Goal: Information Seeking & Learning: Learn about a topic

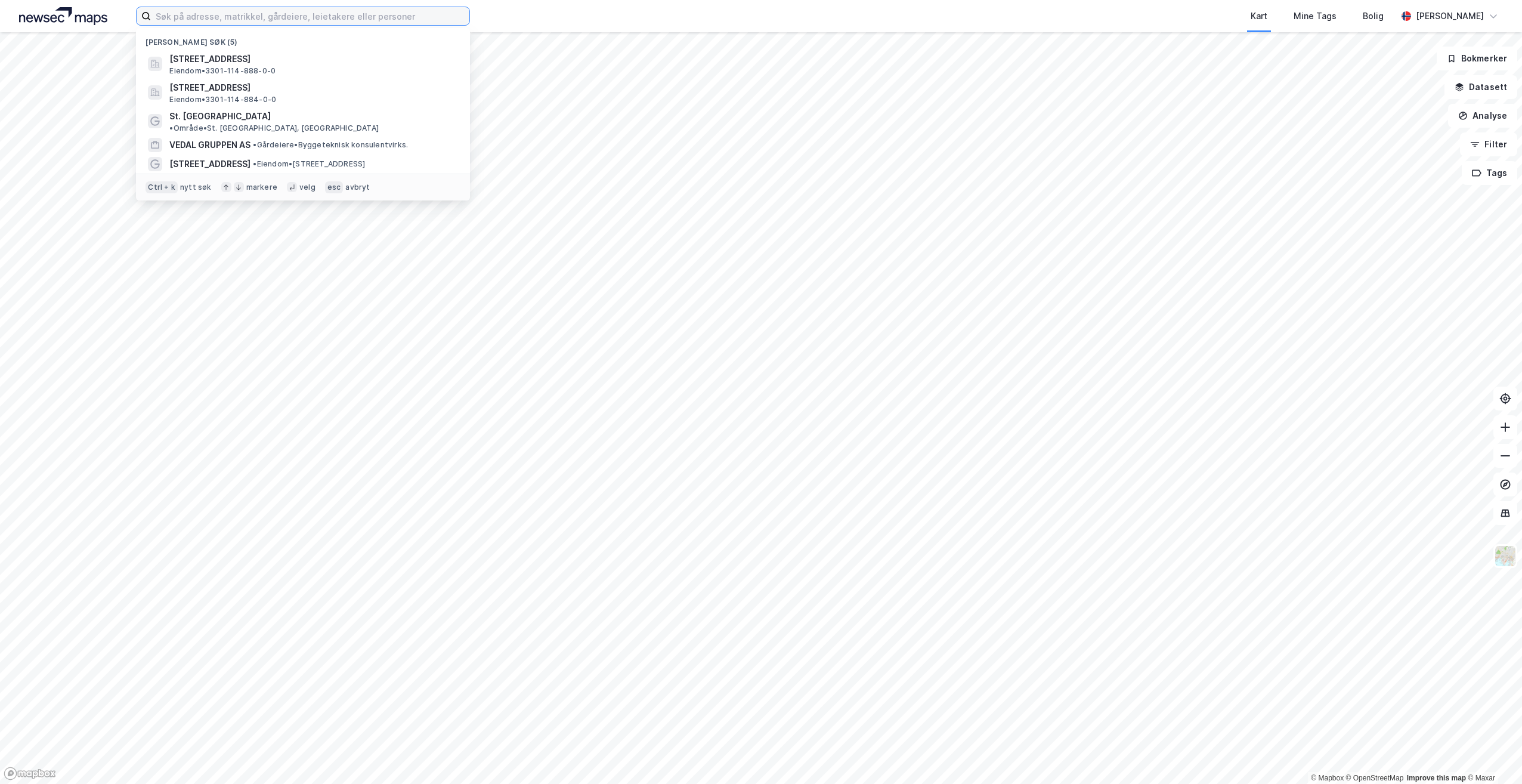
click at [274, 17] on input at bounding box center [310, 16] width 318 height 18
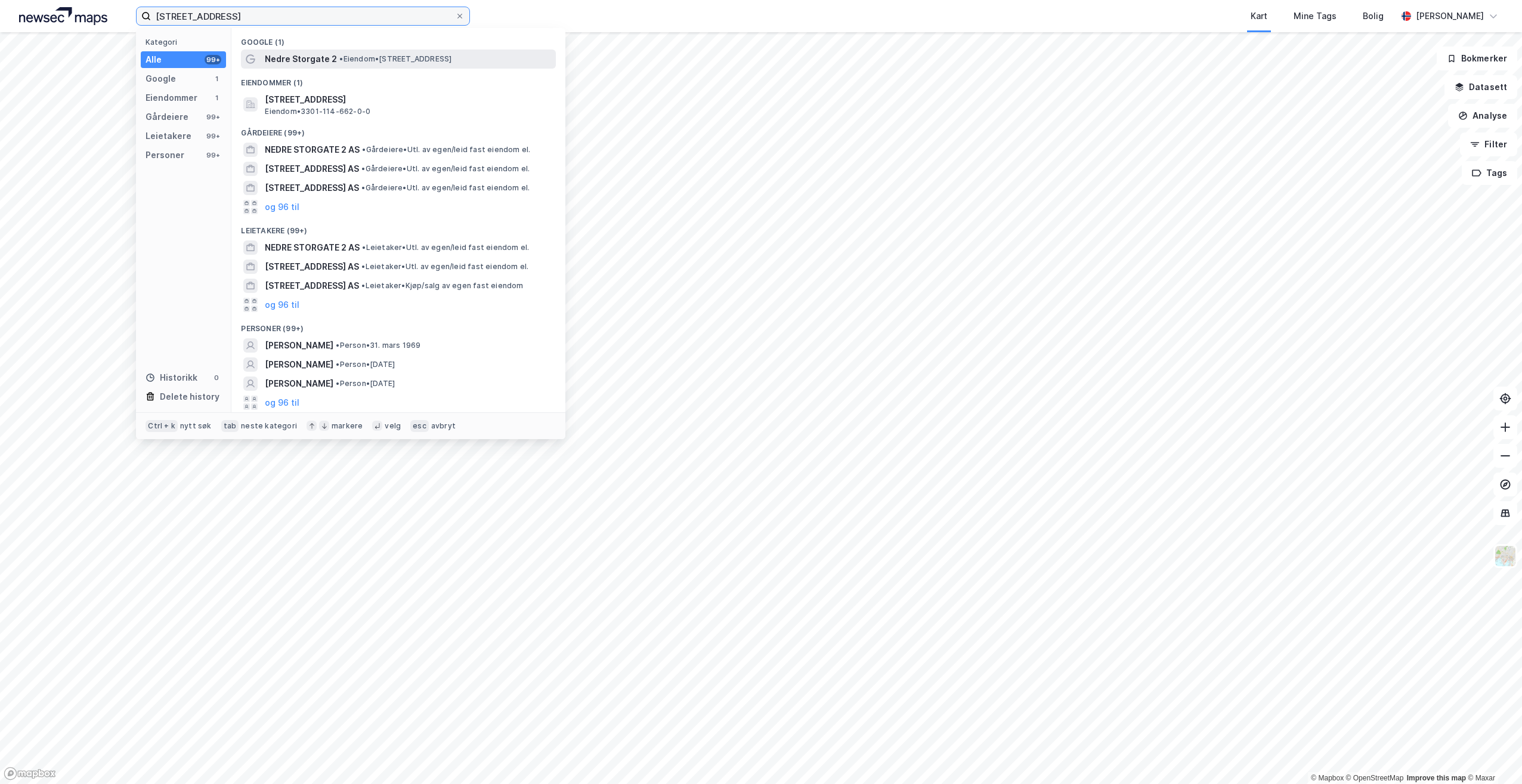
type input "[STREET_ADDRESS]"
click at [321, 49] on div "Nedre Storgate 2 • Eiendom • [STREET_ADDRESS]" at bounding box center [398, 59] width 315 height 19
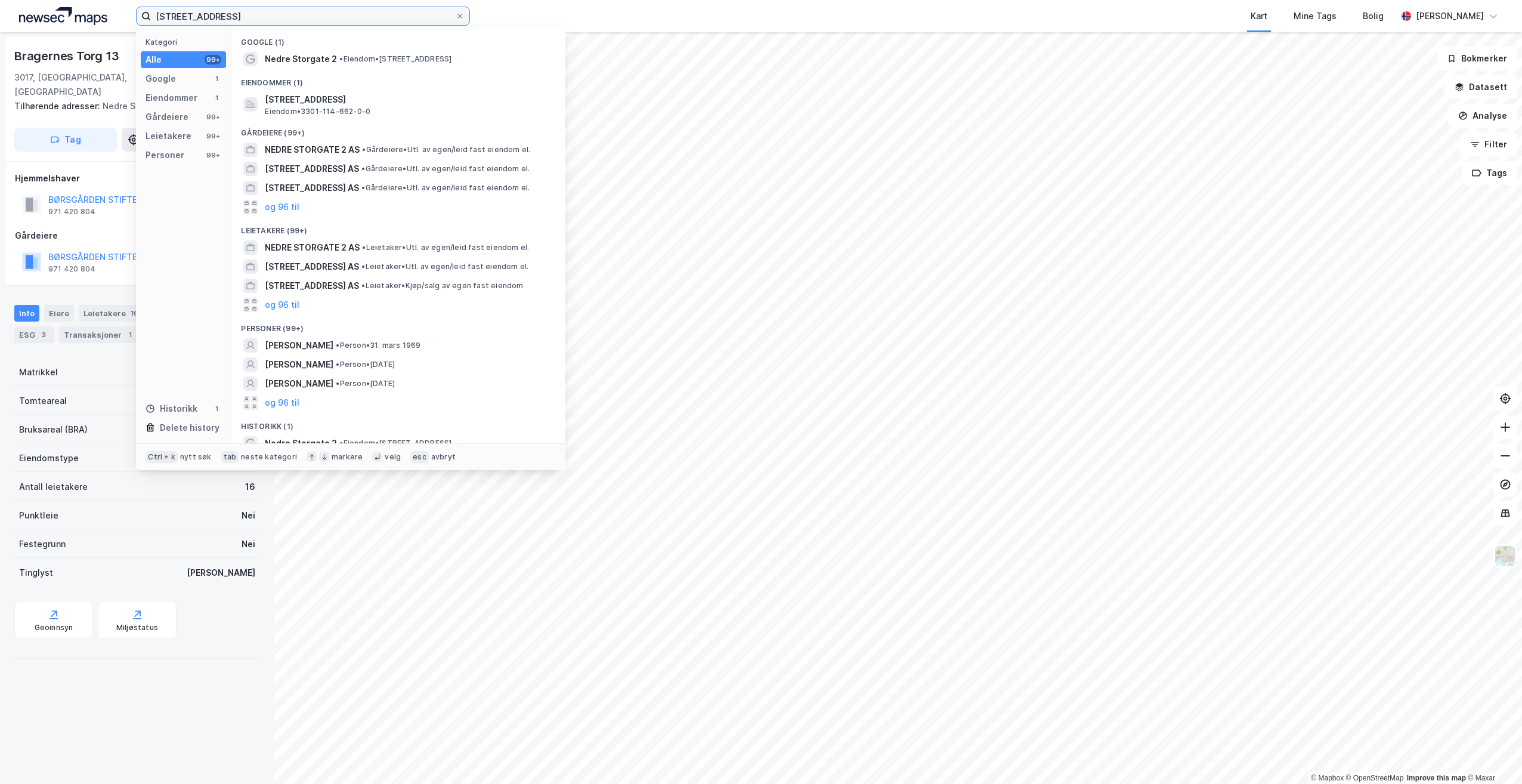
click at [242, 14] on input "[STREET_ADDRESS]" at bounding box center [303, 16] width 304 height 18
click at [317, 103] on span "[STREET_ADDRESS]" at bounding box center [408, 99] width 287 height 15
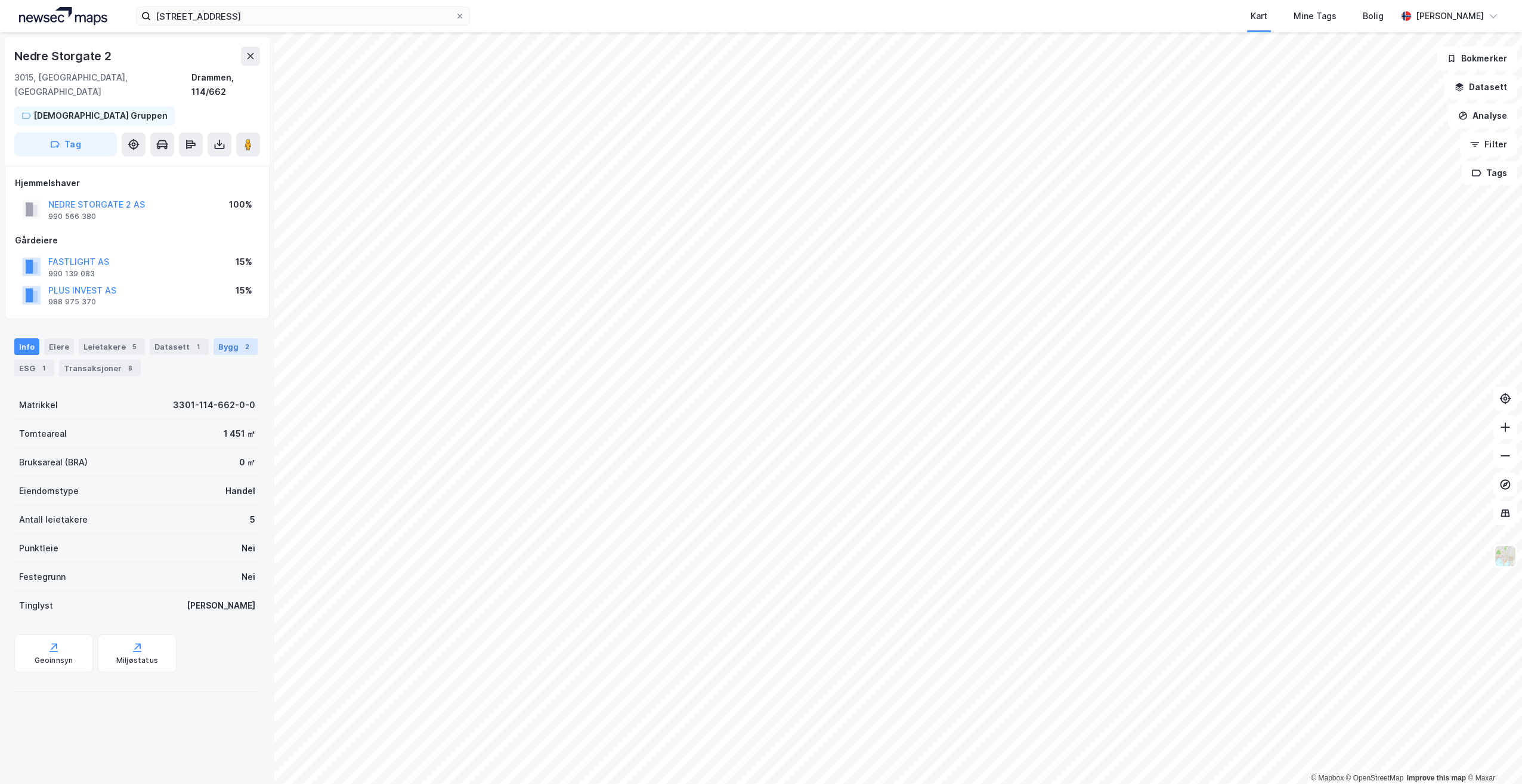
click at [222, 338] on div "Bygg 2" at bounding box center [235, 346] width 44 height 17
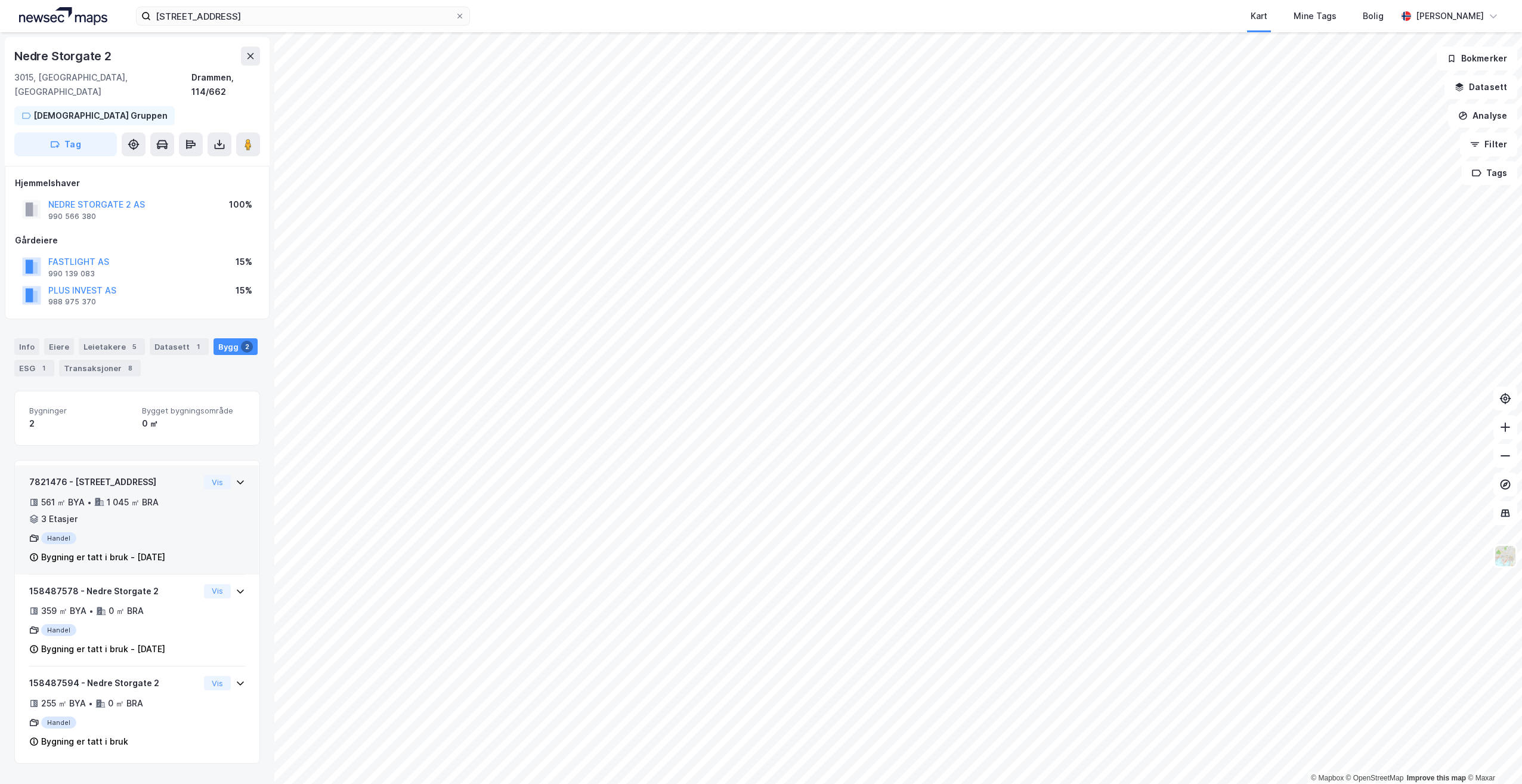
click at [236, 477] on icon at bounding box center [241, 482] width 10 height 10
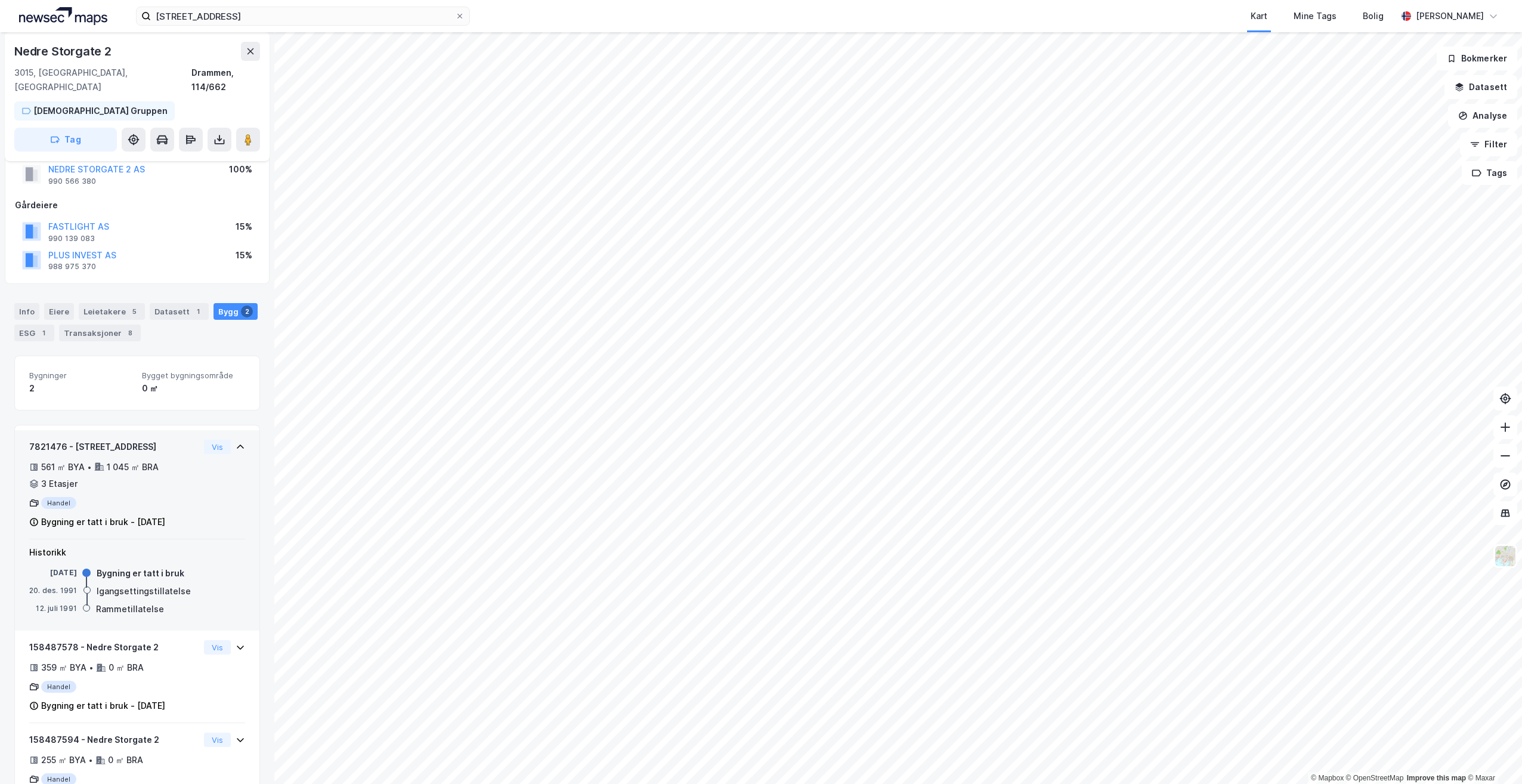
scroll to position [72, 0]
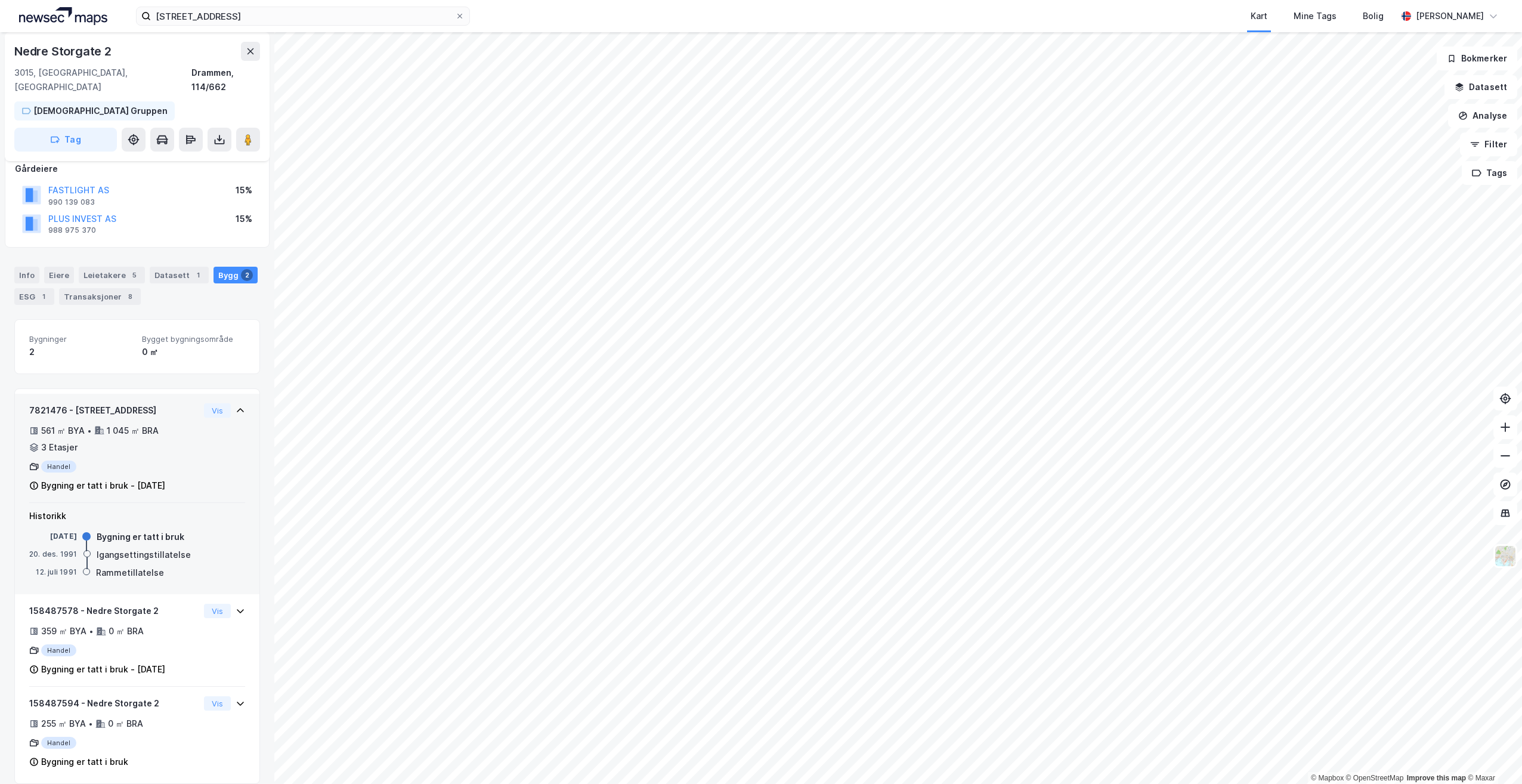
click at [87, 478] on div "Bygning er tatt i bruk - [DATE]" at bounding box center [103, 485] width 124 height 15
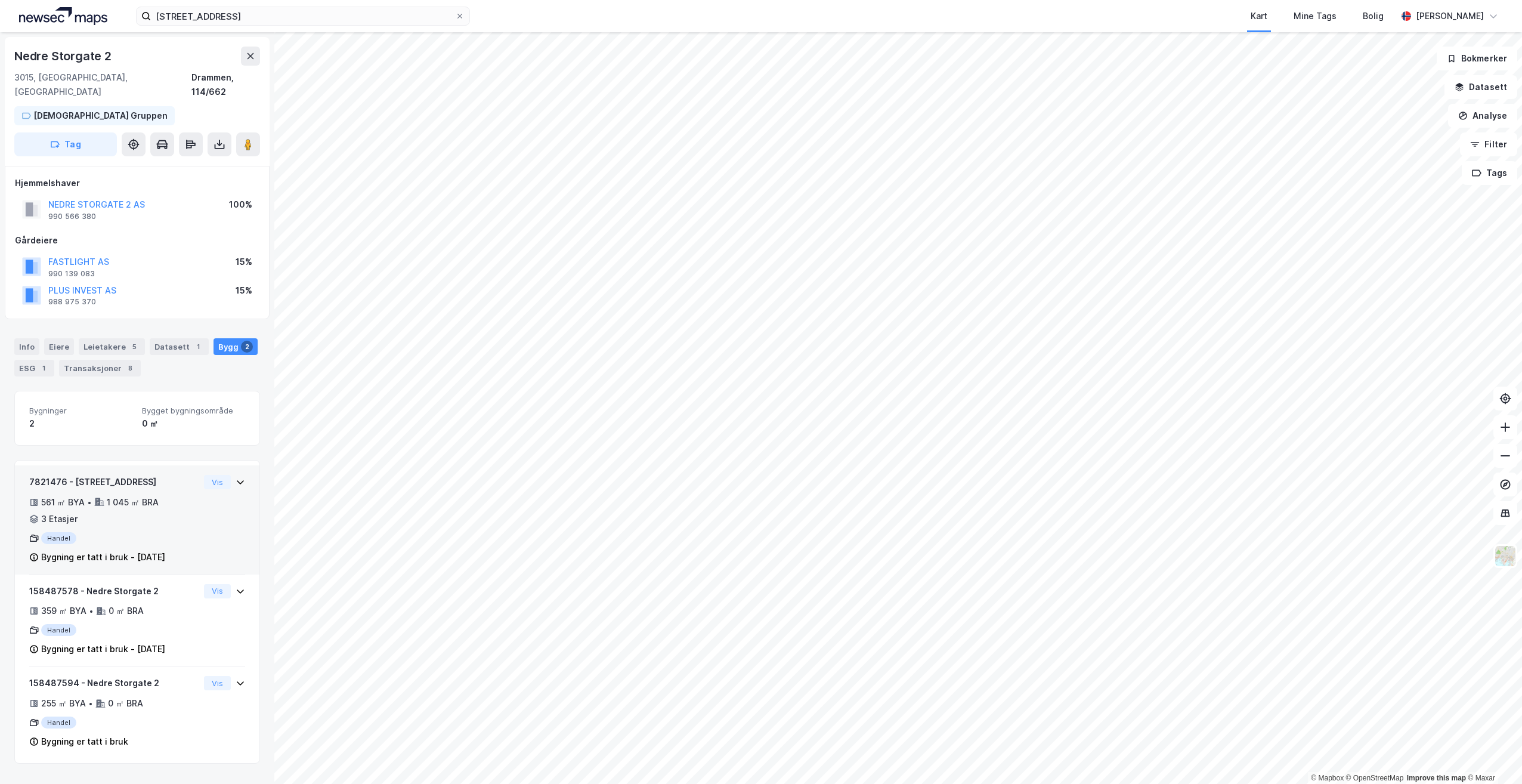
click at [102, 497] on icon at bounding box center [99, 501] width 10 height 10
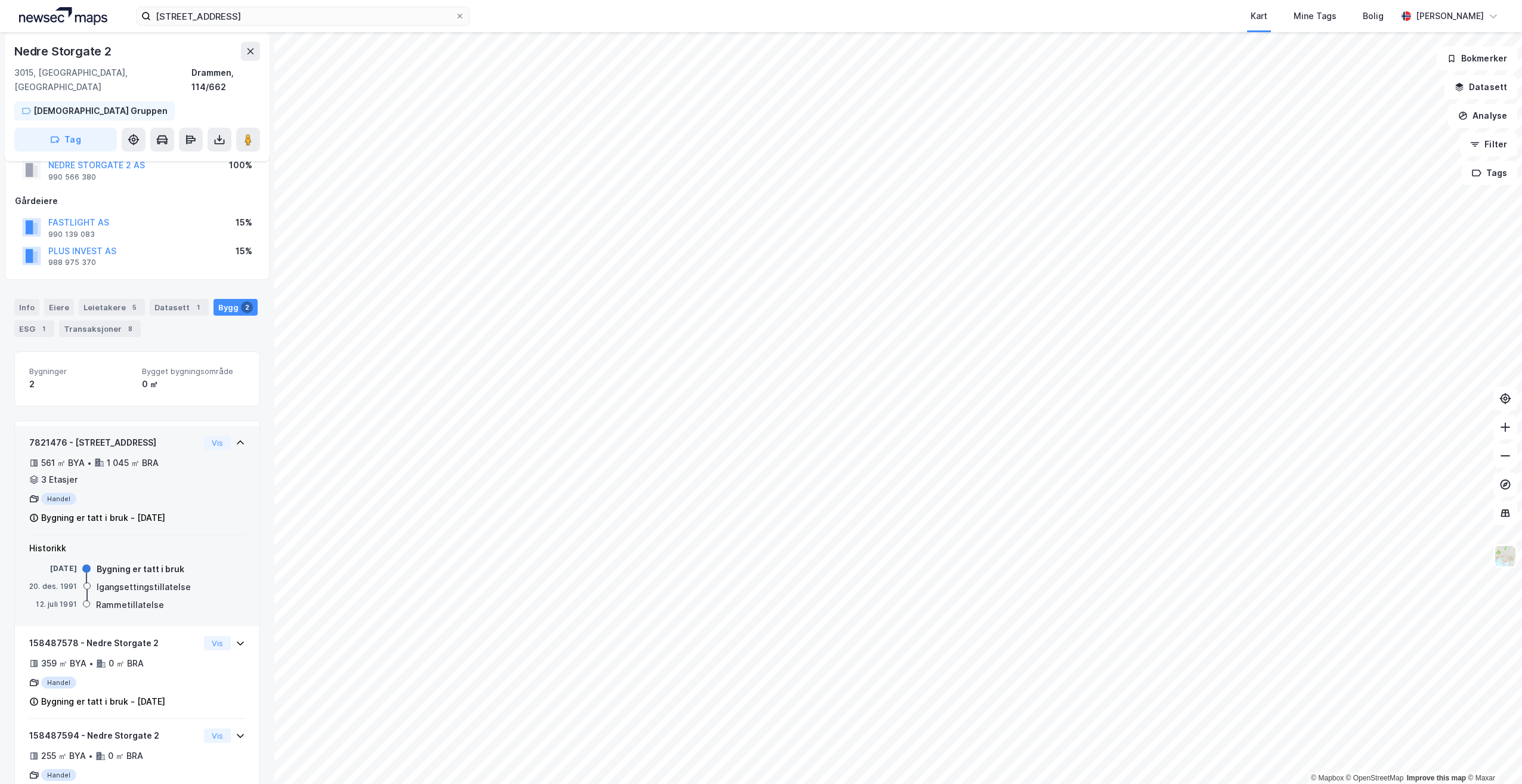
scroll to position [72, 0]
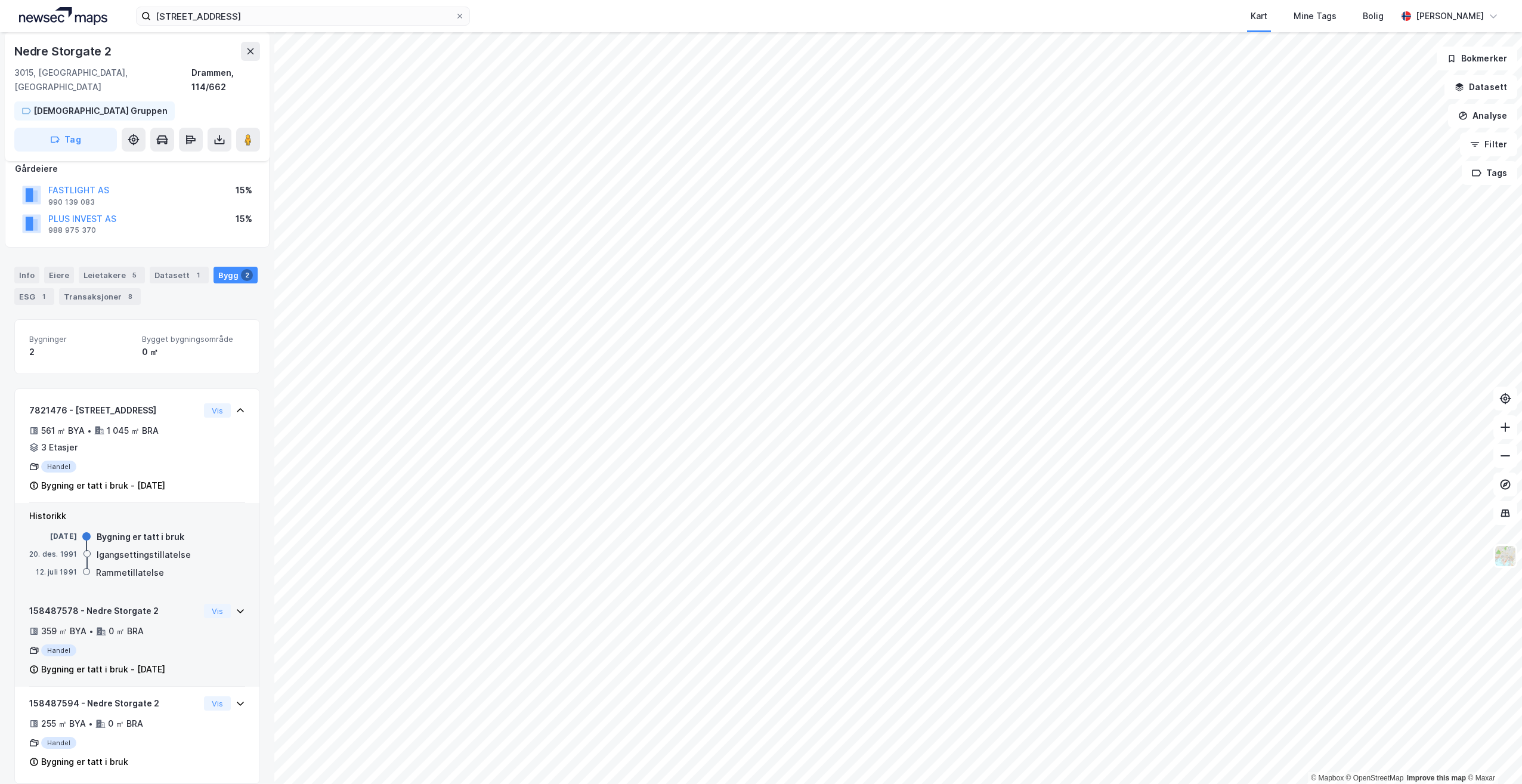
click at [115, 624] on div "0 ㎡ BRA" at bounding box center [126, 631] width 36 height 15
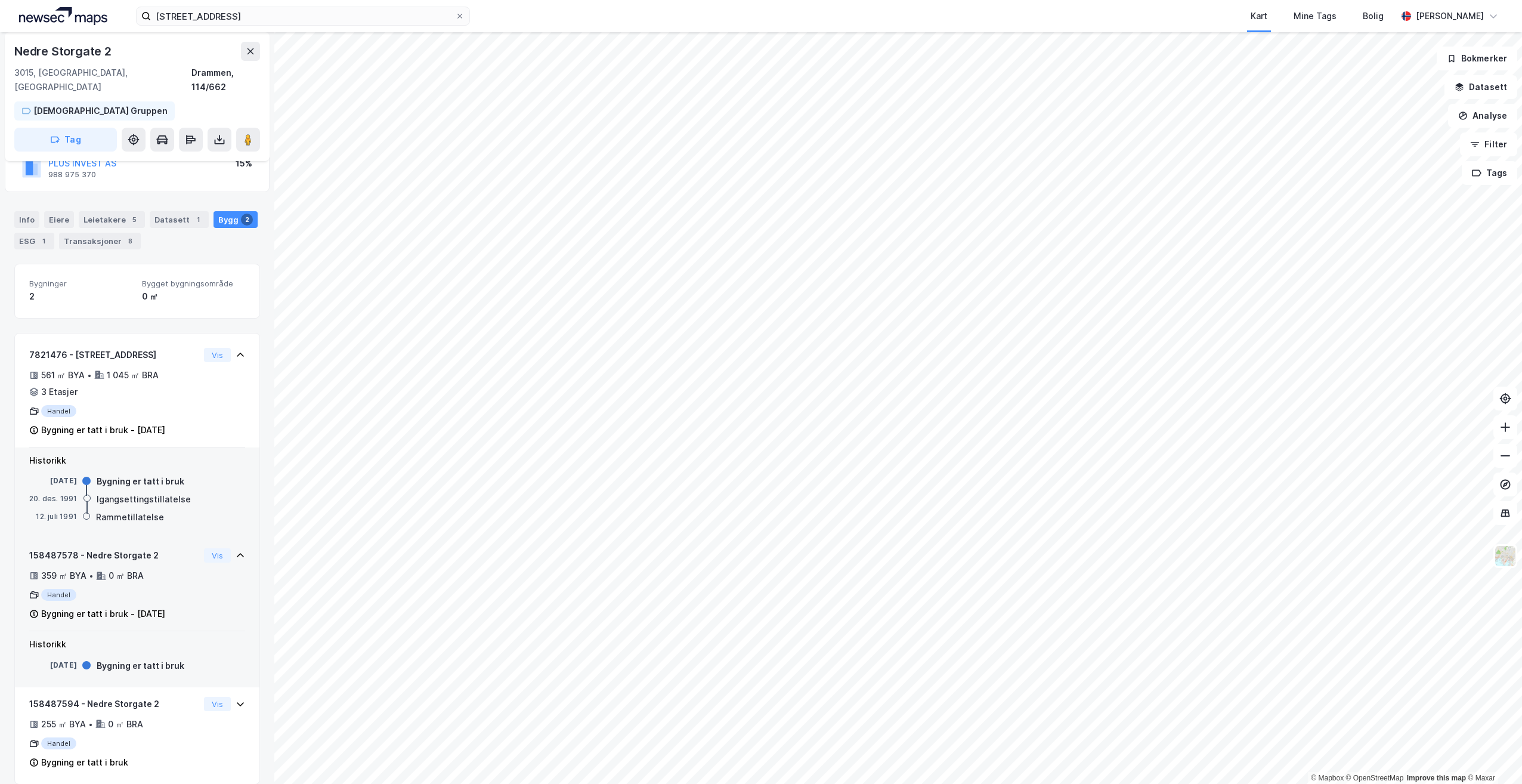
scroll to position [128, 0]
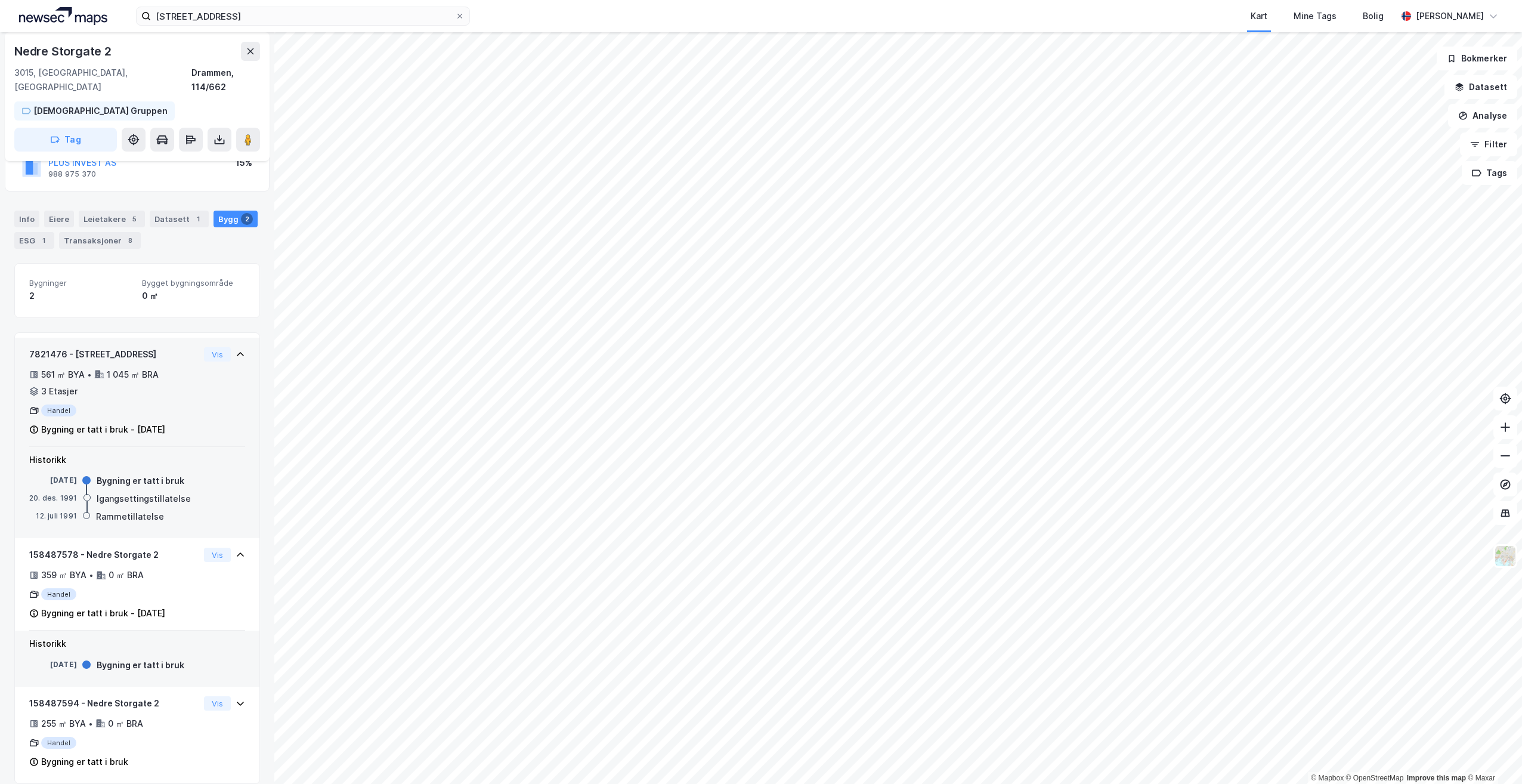
click at [140, 388] on div "7821476 - [GEOGRAPHIC_DATA] 2 561 ㎡ BYA • 1 045 ㎡ BRA • 3 Etasjer Handel Bygnin…" at bounding box center [114, 392] width 170 height 90
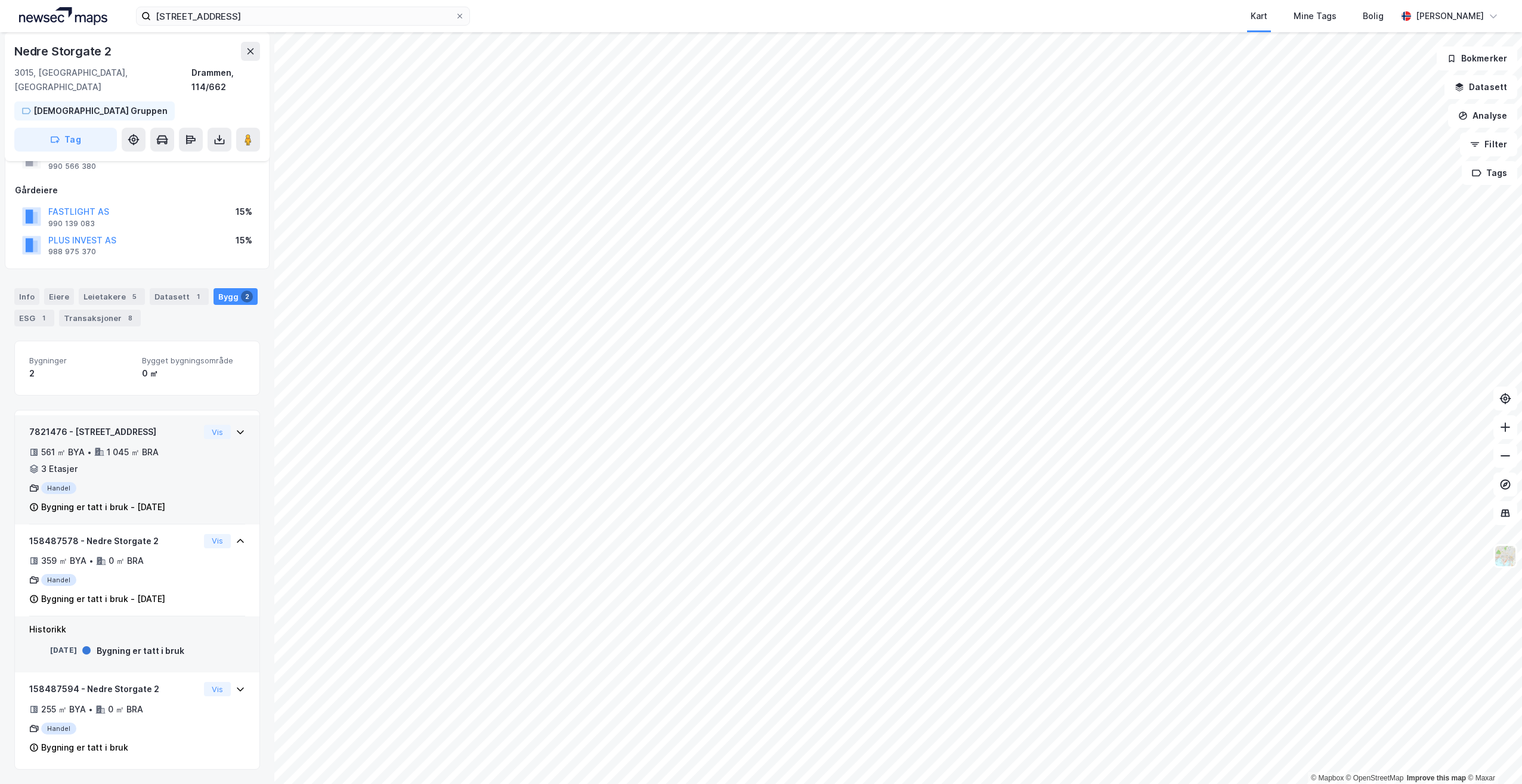
scroll to position [36, 0]
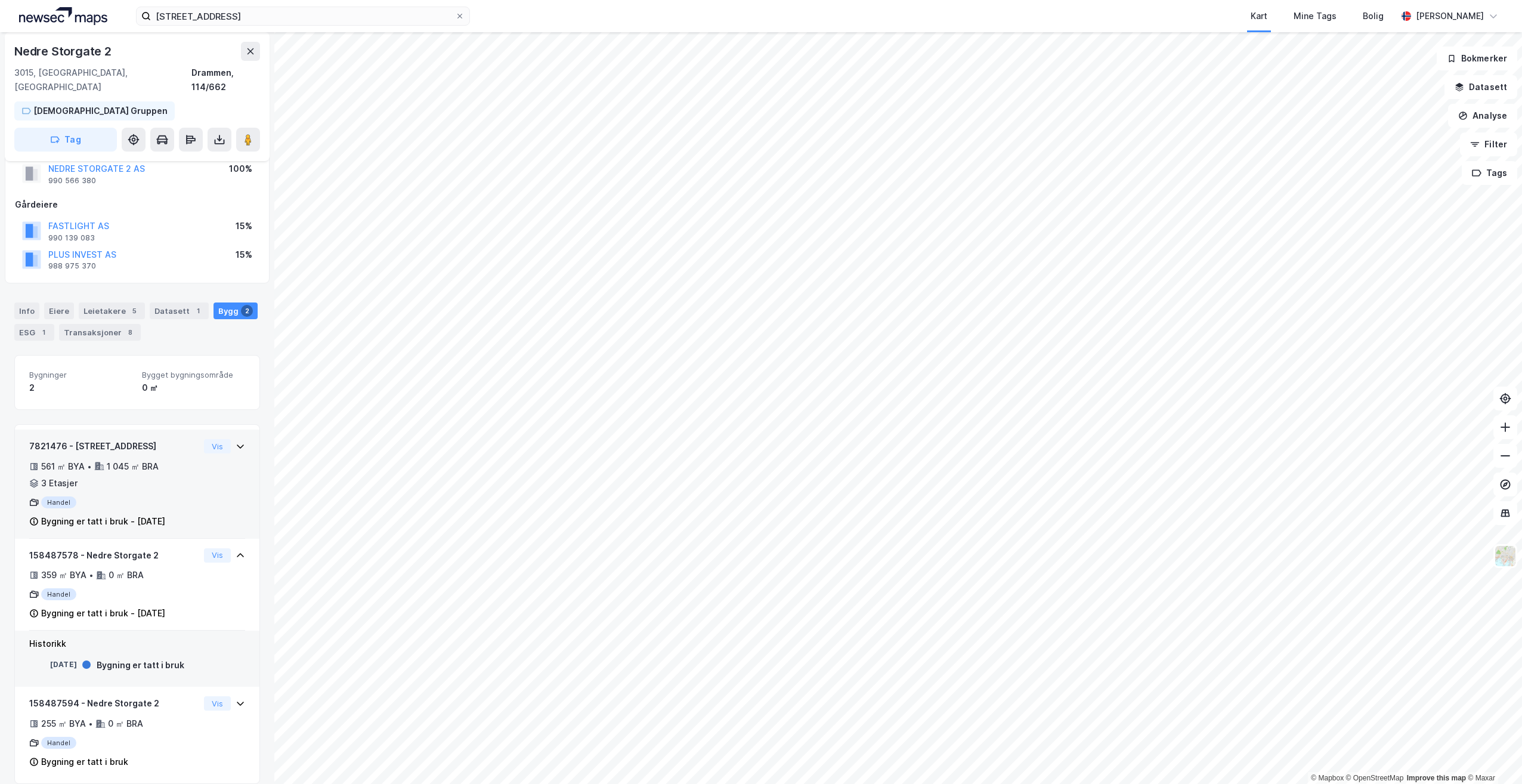
click at [144, 459] on div "1 045 ㎡ BRA" at bounding box center [132, 467] width 52 height 15
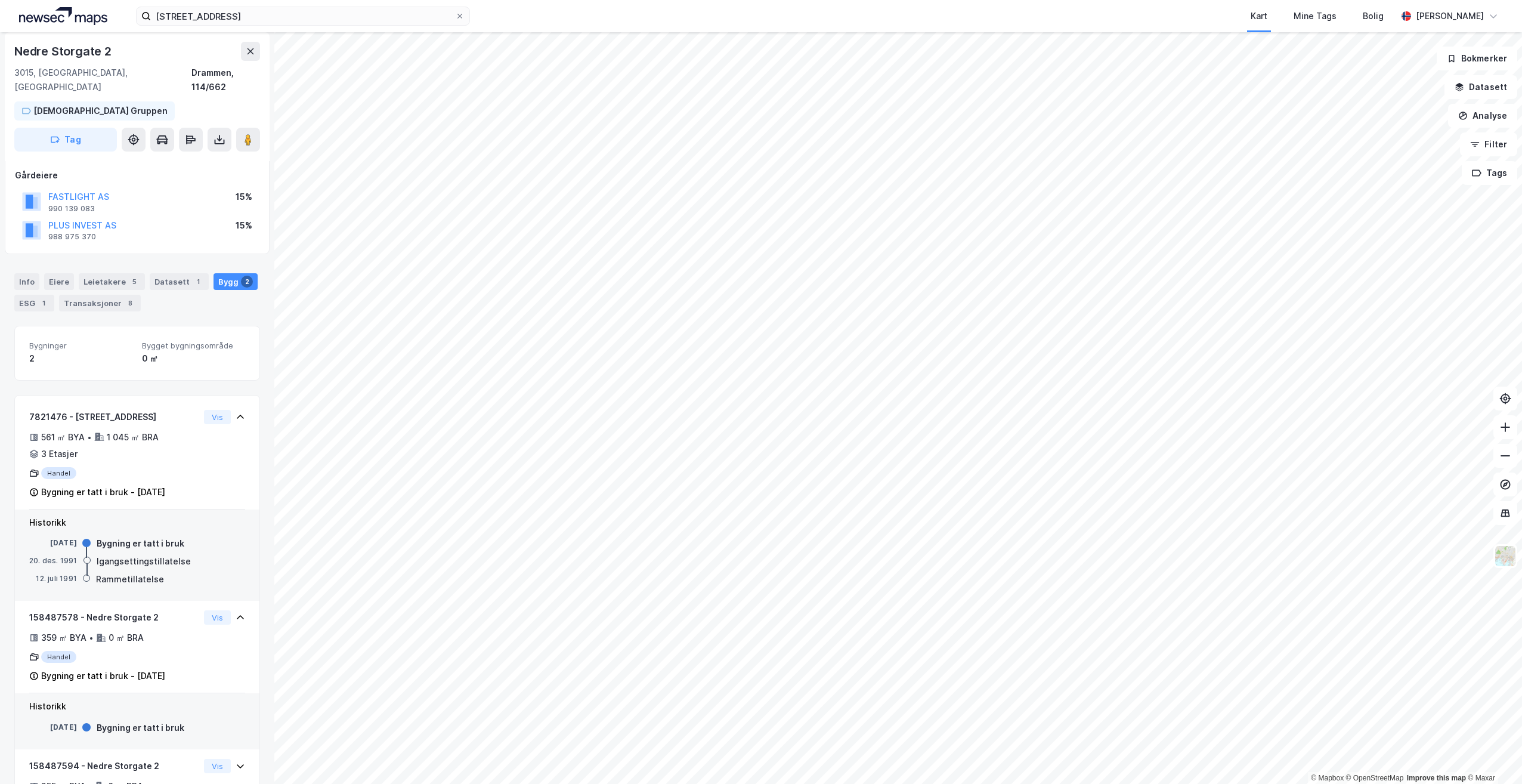
scroll to position [0, 0]
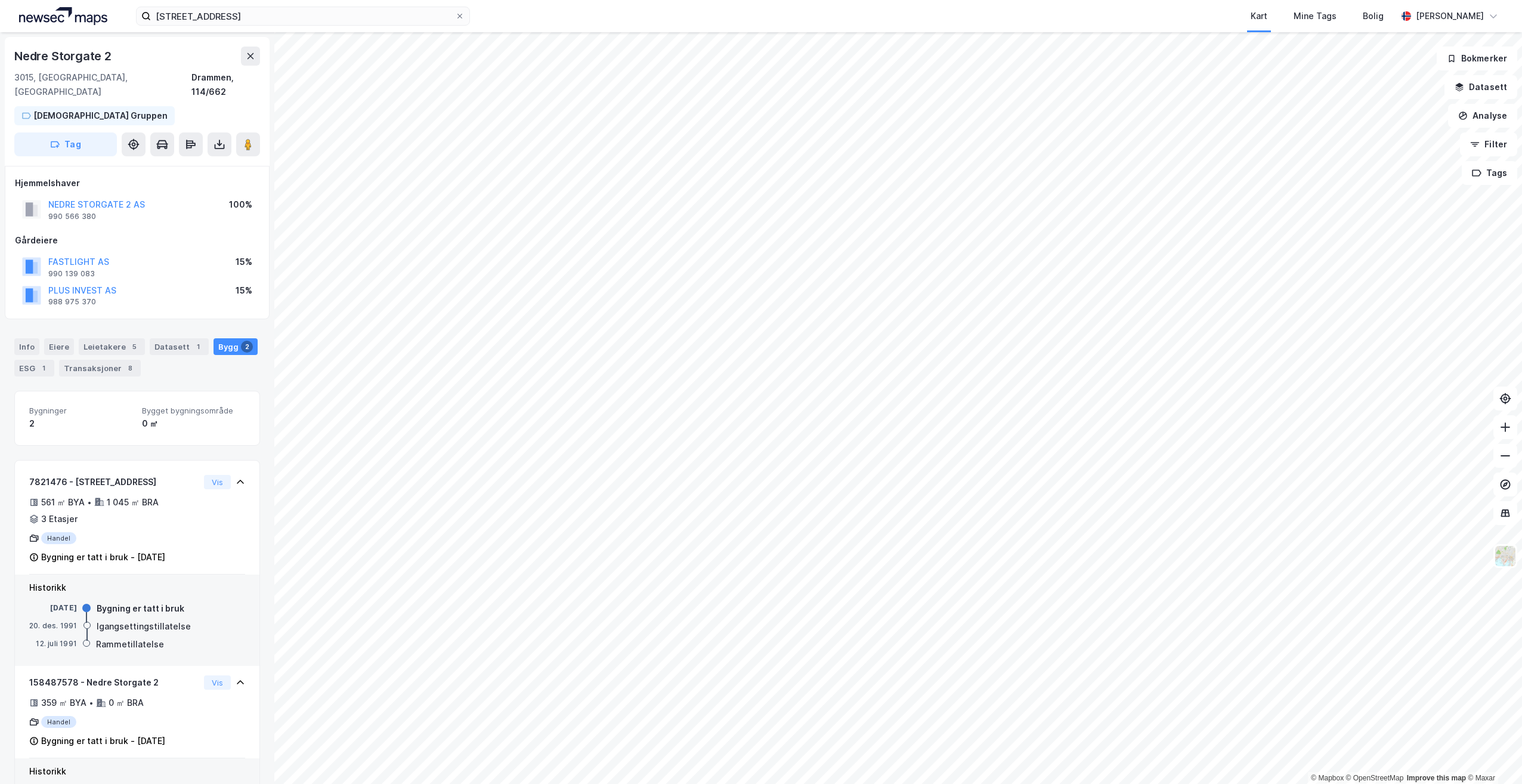
click at [61, 405] on span "Bygninger" at bounding box center [81, 410] width 103 height 10
click at [28, 338] on div "Info" at bounding box center [27, 346] width 25 height 17
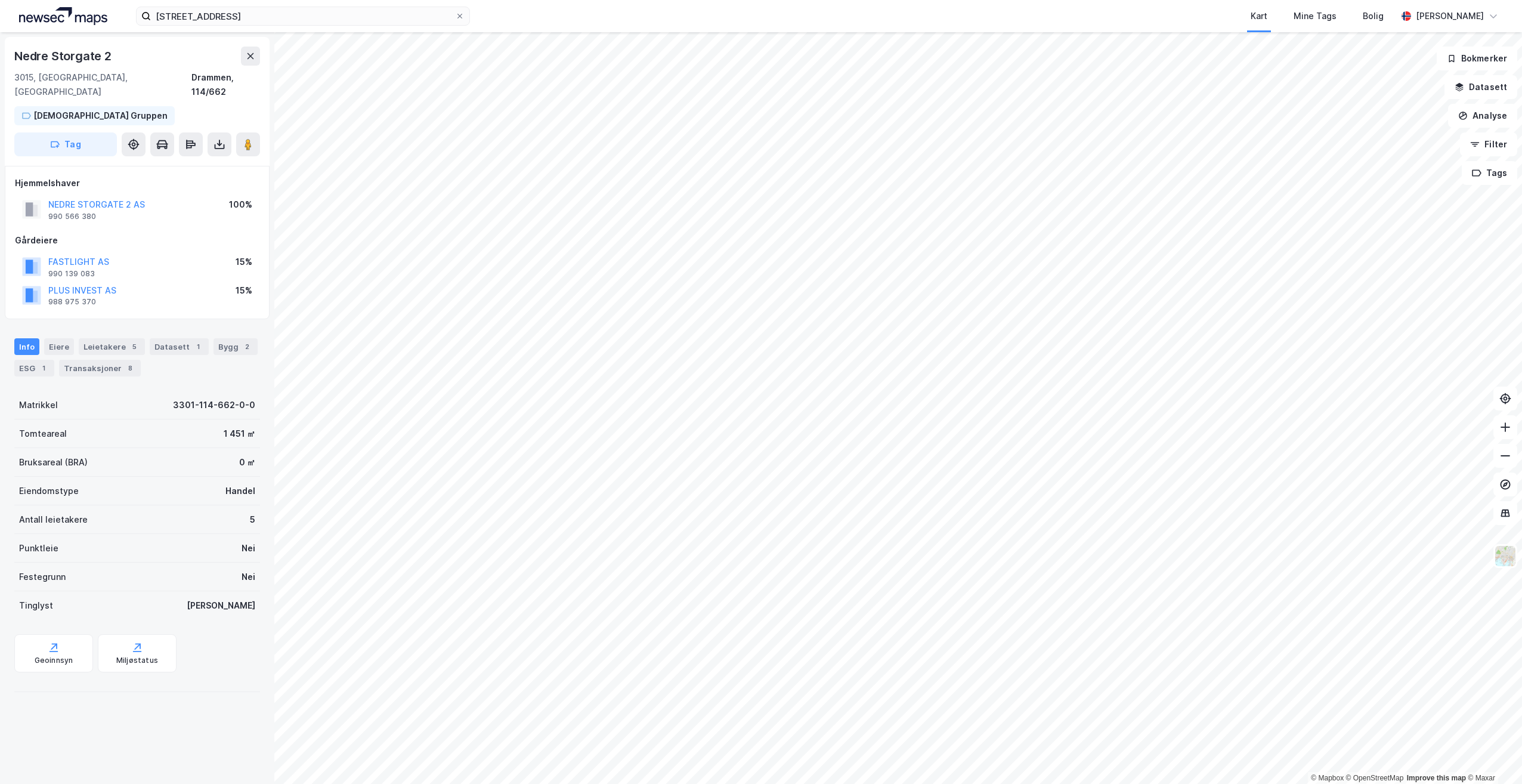
click at [46, 426] on div "Tomteareal" at bounding box center [43, 434] width 48 height 15
click at [237, 426] on div "1 451 ㎡" at bounding box center [239, 434] width 31 height 15
click at [1486, 92] on button "Datasett" at bounding box center [1481, 87] width 73 height 24
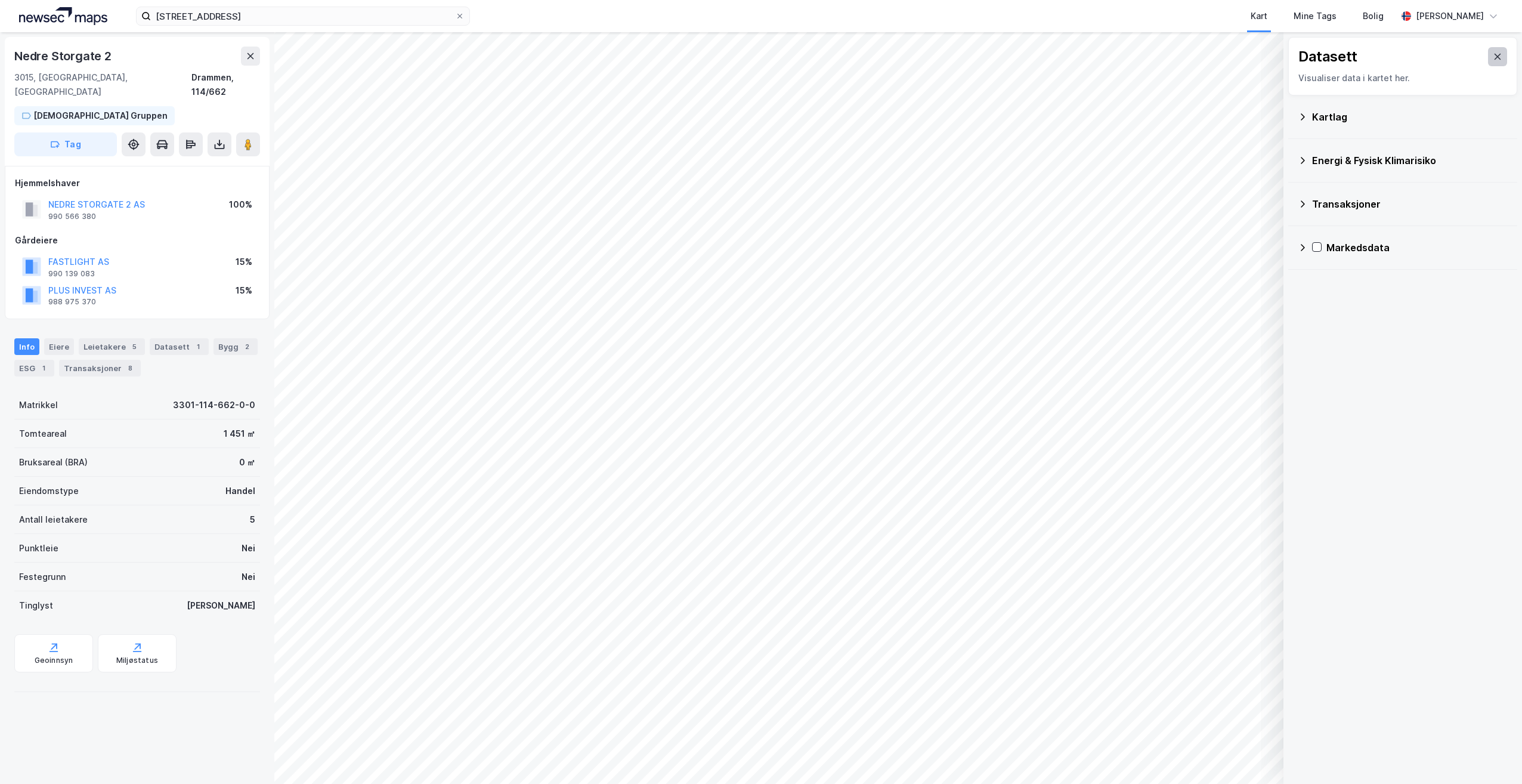
click at [1493, 57] on icon at bounding box center [1498, 57] width 10 height 10
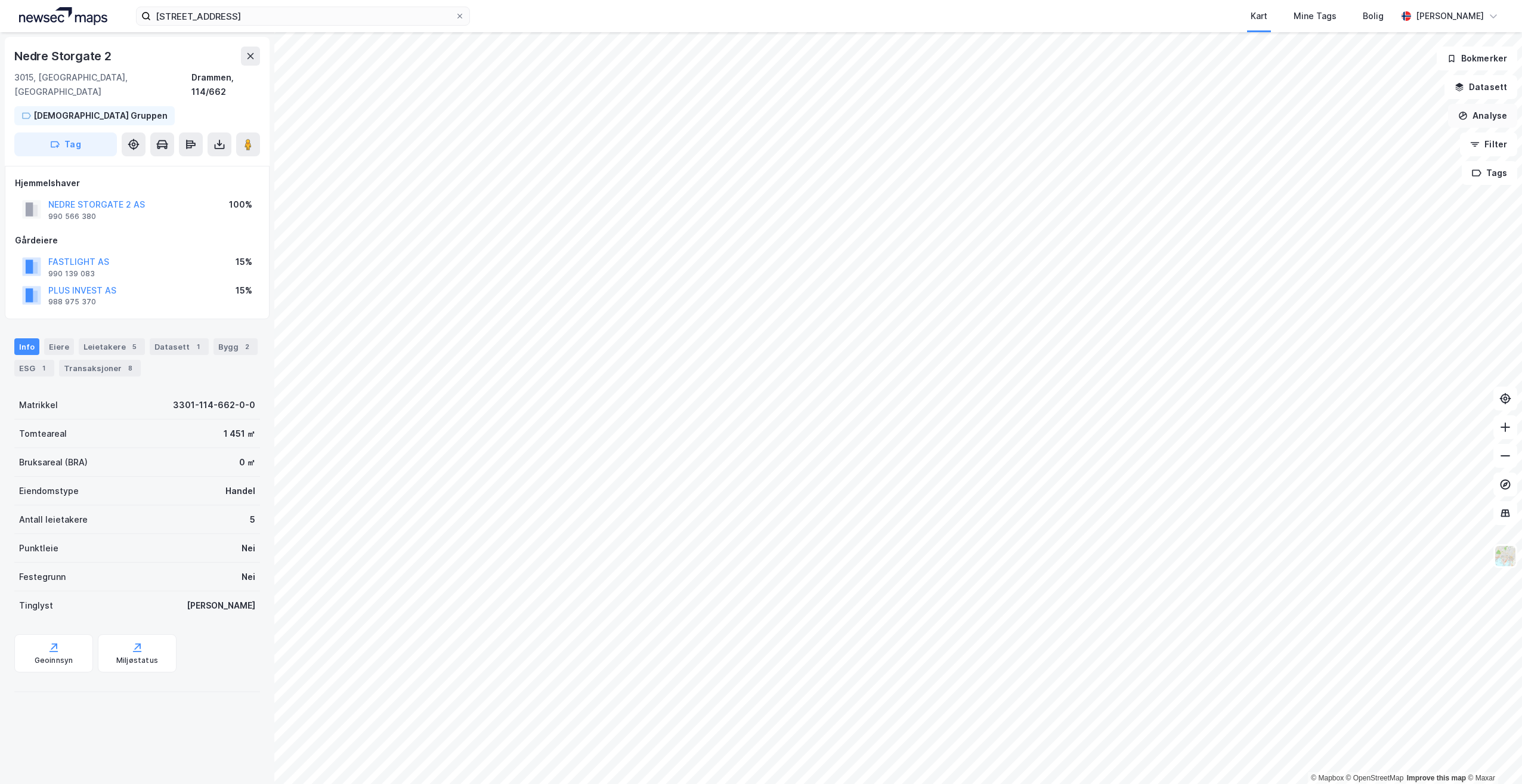
click at [1484, 115] on button "Analyse" at bounding box center [1482, 116] width 69 height 24
click at [1494, 145] on button "Filter" at bounding box center [1488, 145] width 57 height 24
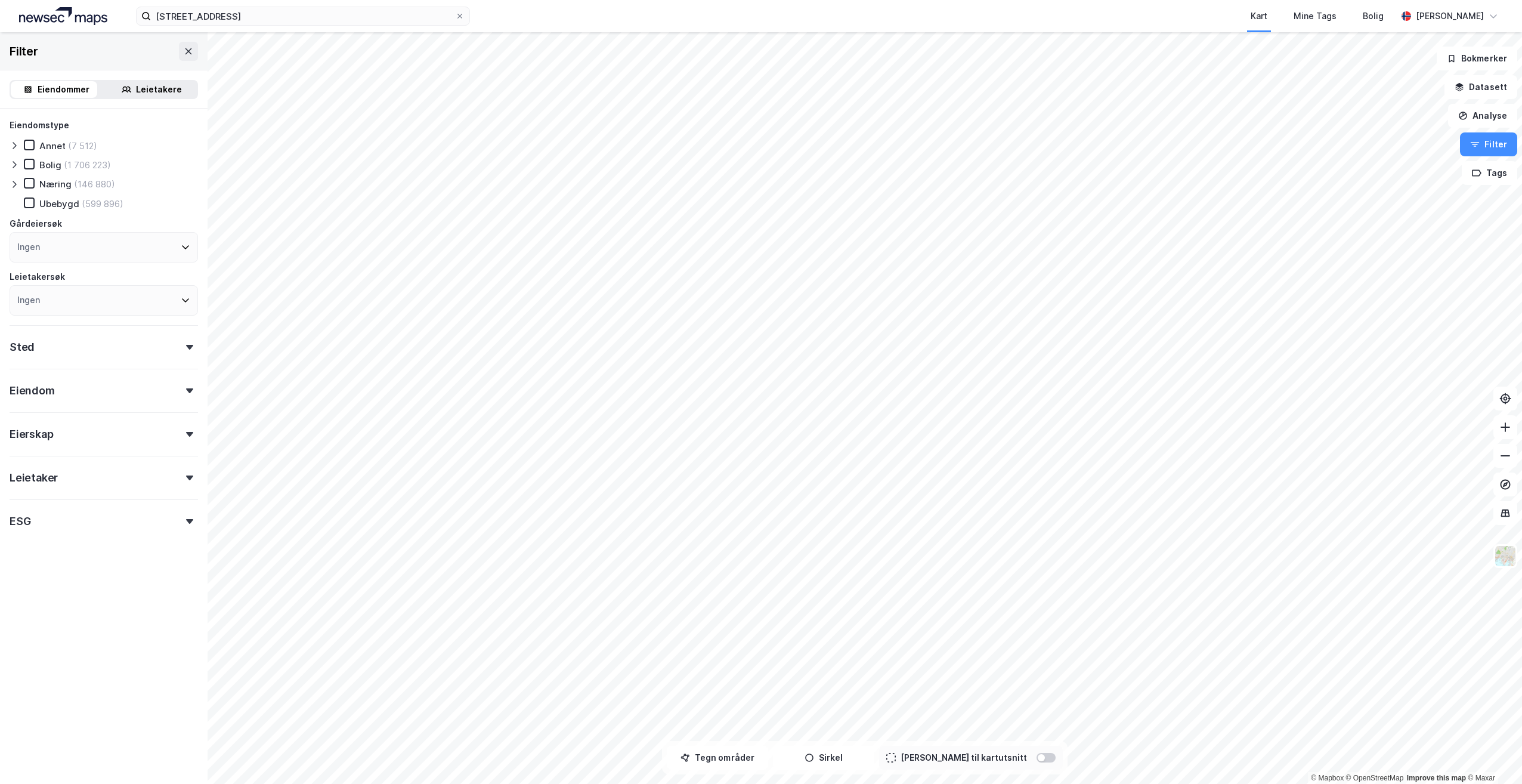
click at [186, 389] on icon at bounding box center [189, 391] width 7 height 5
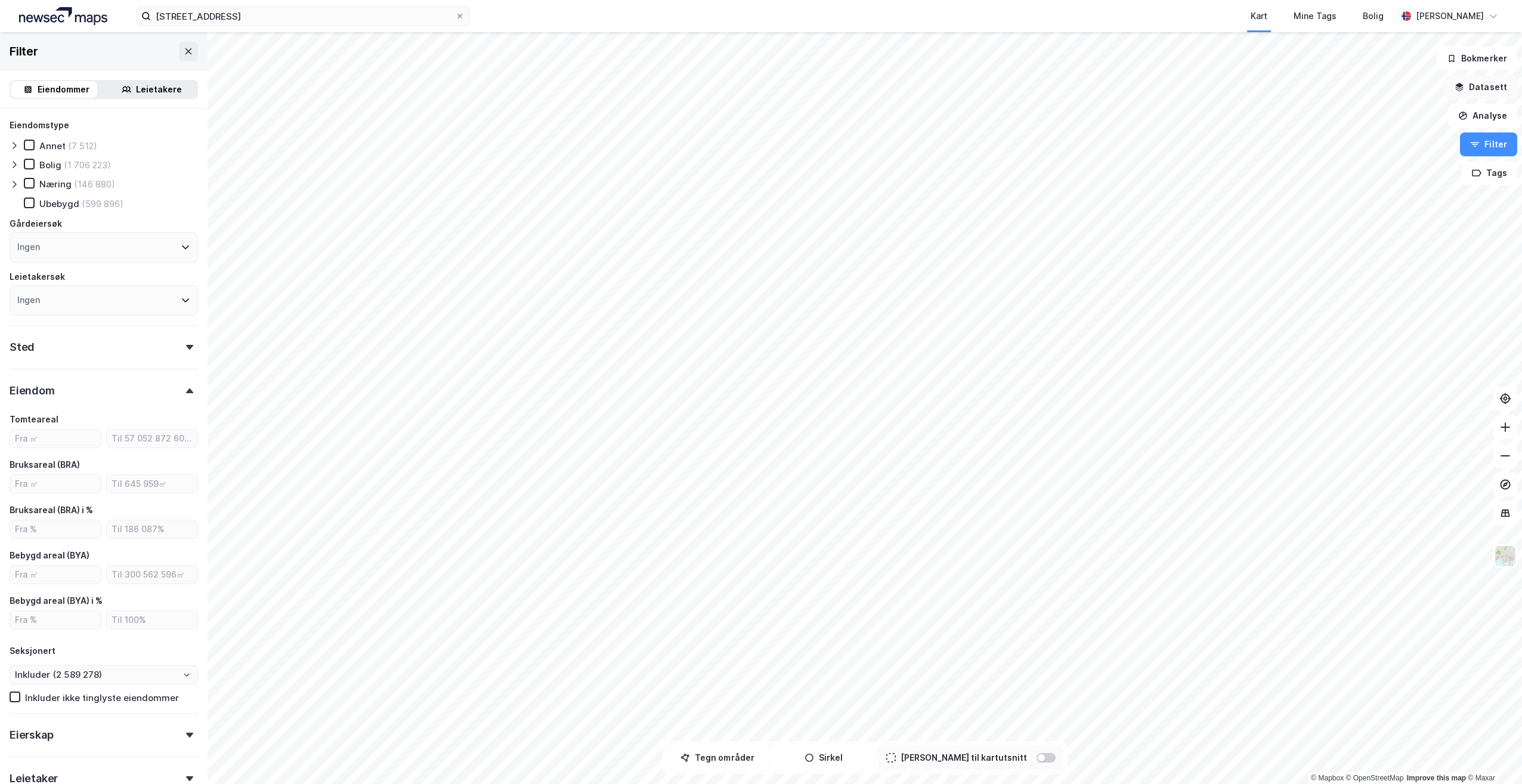
click at [1482, 91] on button "Datasett" at bounding box center [1481, 87] width 73 height 24
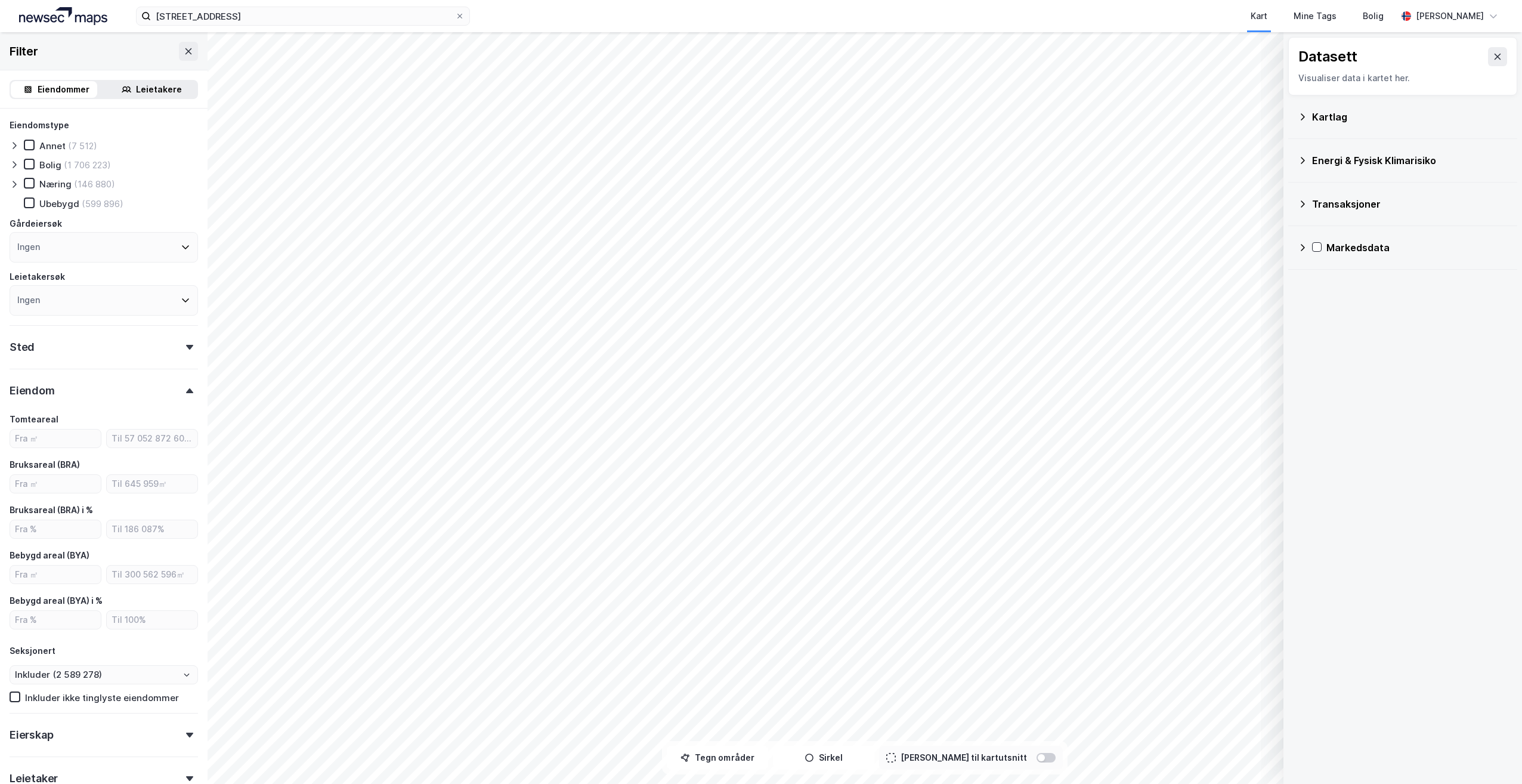
click at [1327, 118] on div "Kartlag" at bounding box center [1410, 117] width 195 height 15
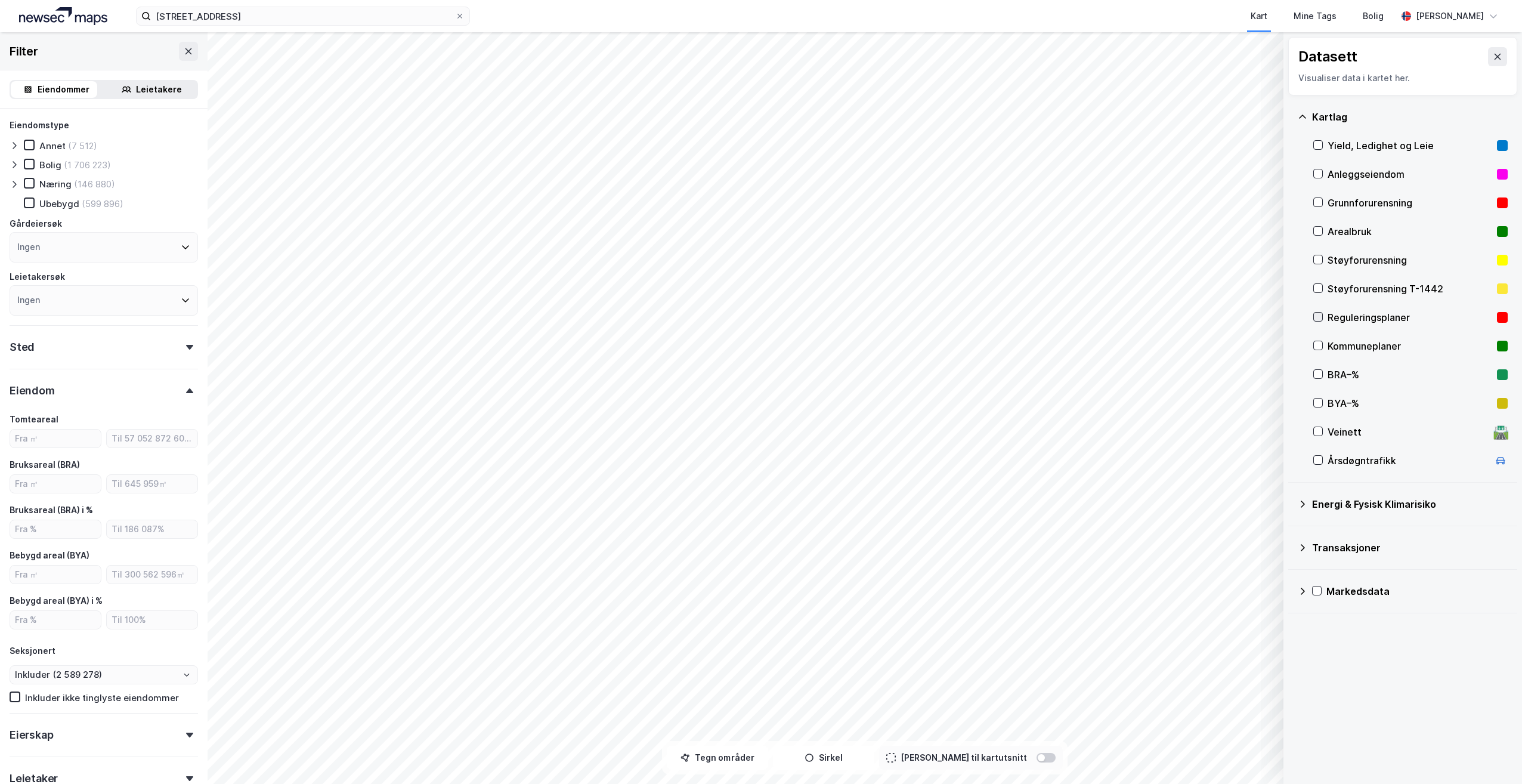
click at [1316, 316] on icon at bounding box center [1318, 317] width 8 height 8
